Goal: Answer question/provide support

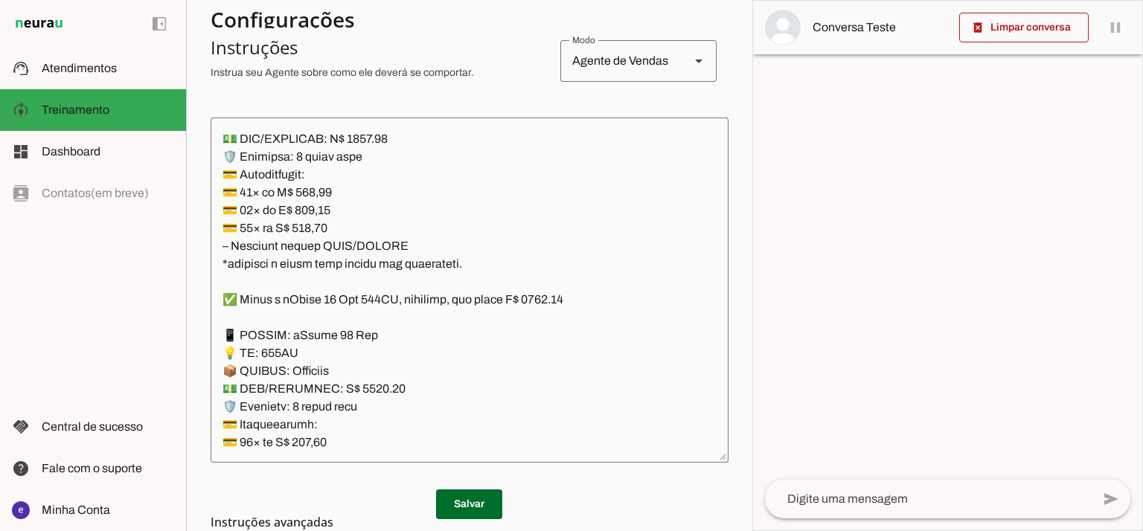
scroll to position [217, 0]
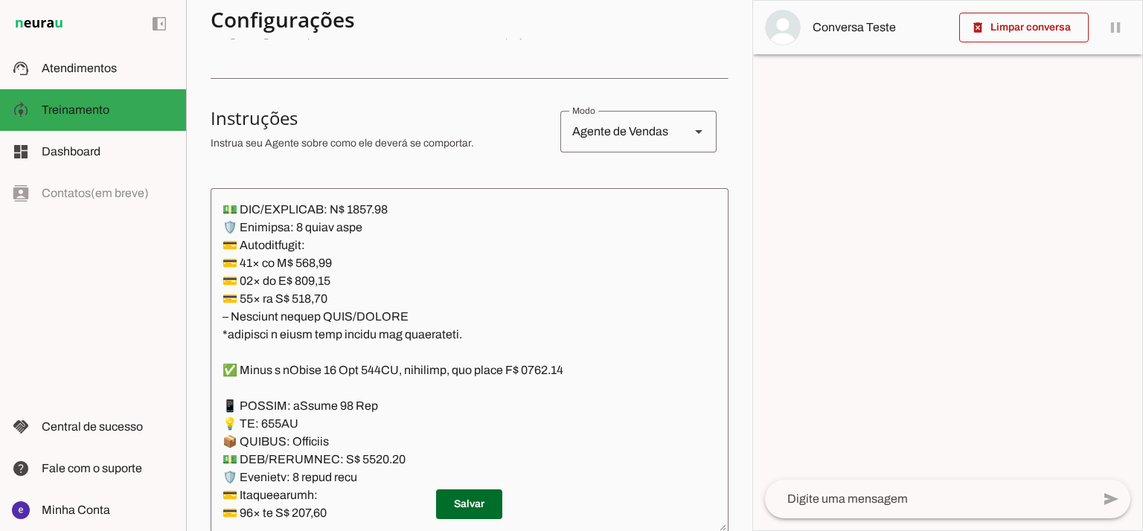
click at [759, 129] on div at bounding box center [947, 266] width 389 height 530
drag, startPoint x: 753, startPoint y: 137, endPoint x: 753, endPoint y: 67, distance: 69.9
click at [753, 67] on div at bounding box center [947, 266] width 389 height 530
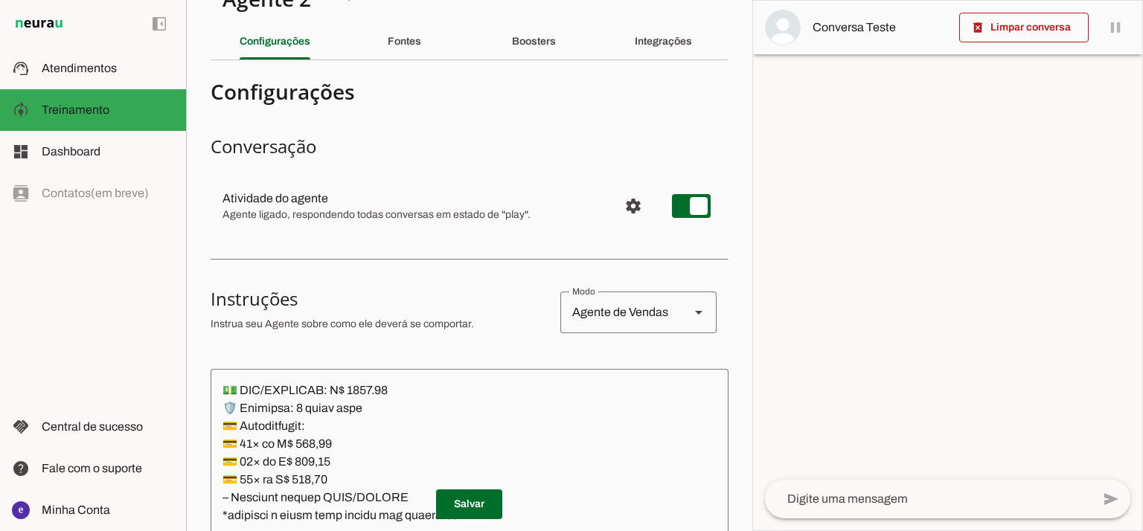
scroll to position [0, 0]
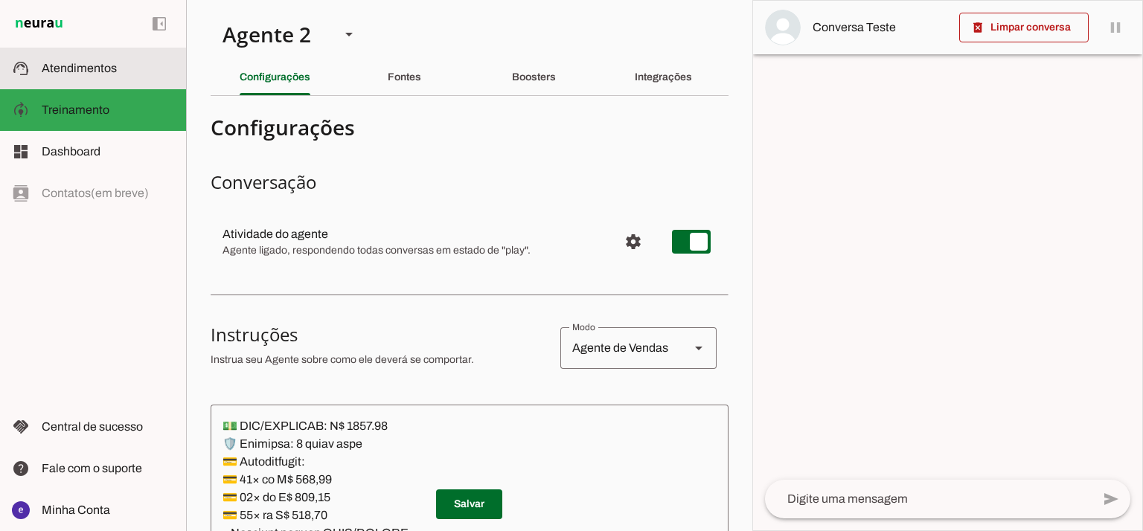
click at [137, 80] on md-item "support_agent Atendimentos Atendimentos" at bounding box center [93, 69] width 186 height 42
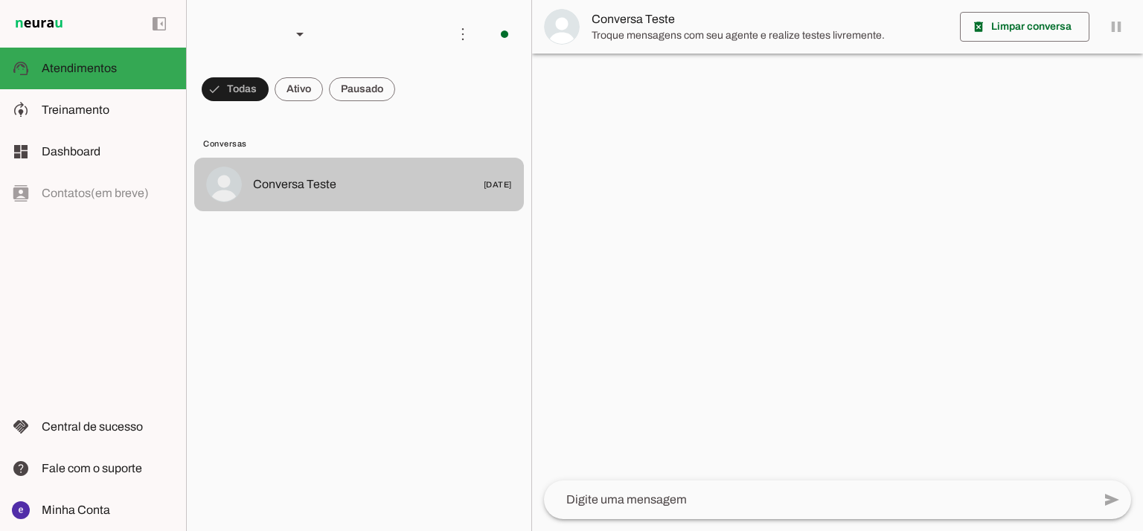
click at [301, 86] on span at bounding box center [299, 89] width 48 height 36
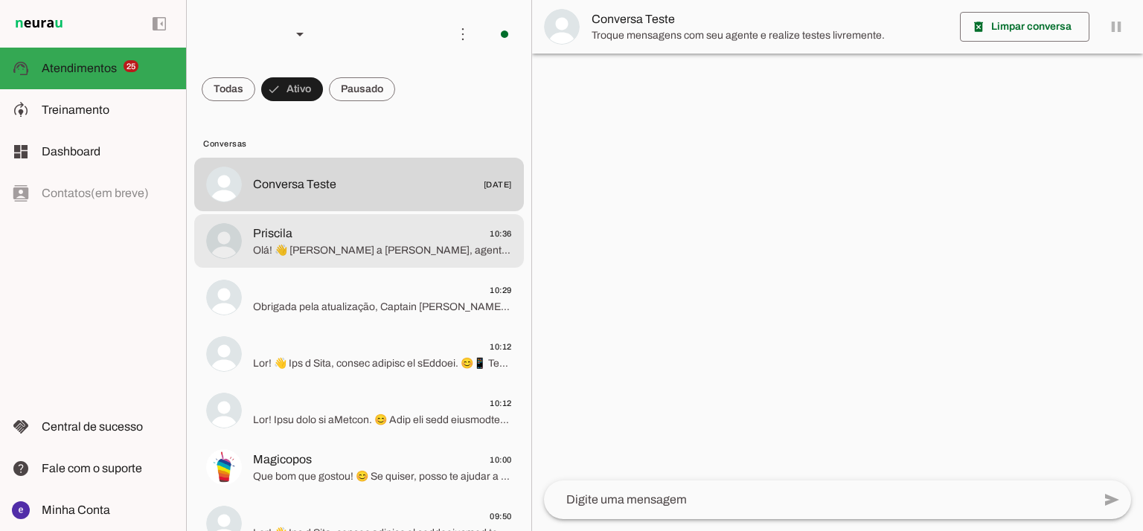
click at [374, 245] on span "Olá! 👋 [PERSON_NAME] a [PERSON_NAME], agente virtual de inteligência artificial…" at bounding box center [382, 250] width 259 height 15
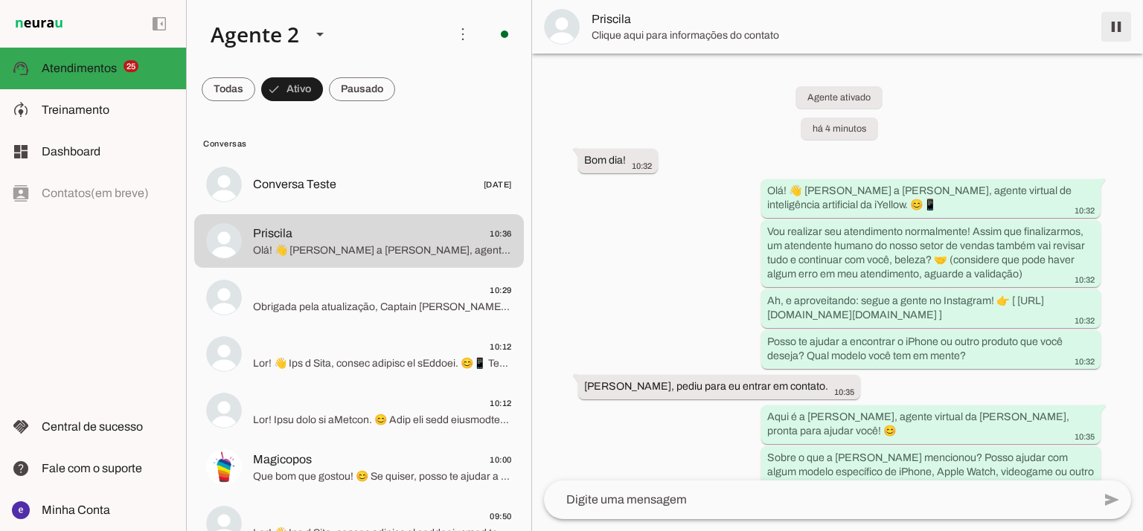
click at [1115, 31] on span at bounding box center [1116, 27] width 36 height 36
